Goal: Task Accomplishment & Management: Use online tool/utility

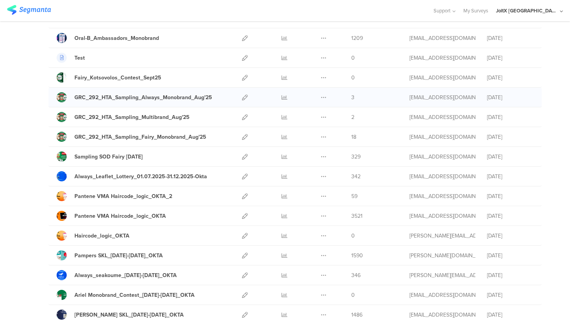
scroll to position [82, 0]
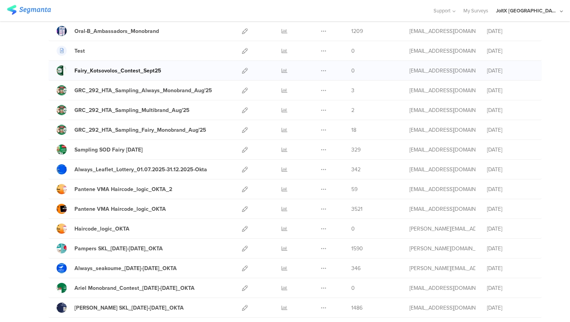
click at [156, 72] on div "Fairy_Kotsovolos_Contest_Sept25" at bounding box center [117, 71] width 87 height 8
click at [246, 89] on icon at bounding box center [245, 91] width 6 height 6
click at [247, 73] on icon at bounding box center [245, 71] width 6 height 6
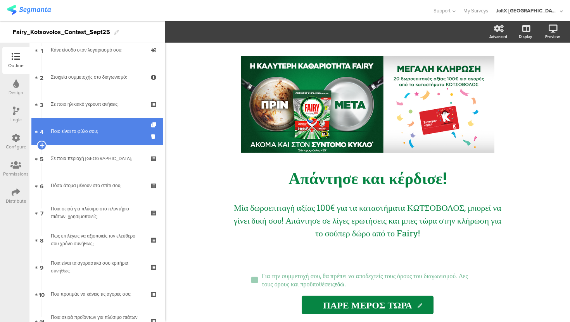
scroll to position [36, 0]
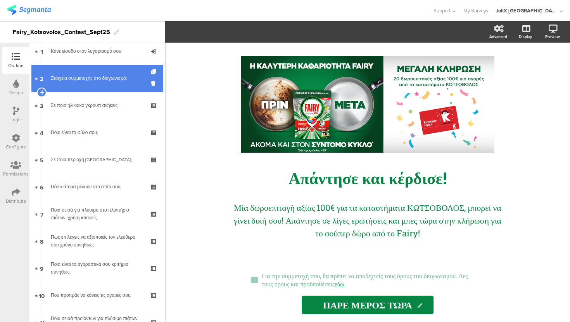
click at [111, 90] on link "2 Στοιχεία συμμετοχής στο διαγωνισμό:" at bounding box center [97, 78] width 132 height 27
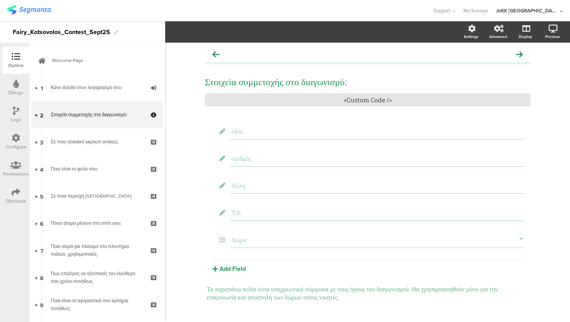
click at [25, 62] on div "Outline" at bounding box center [15, 60] width 27 height 27
